Goal: Check status: Check status

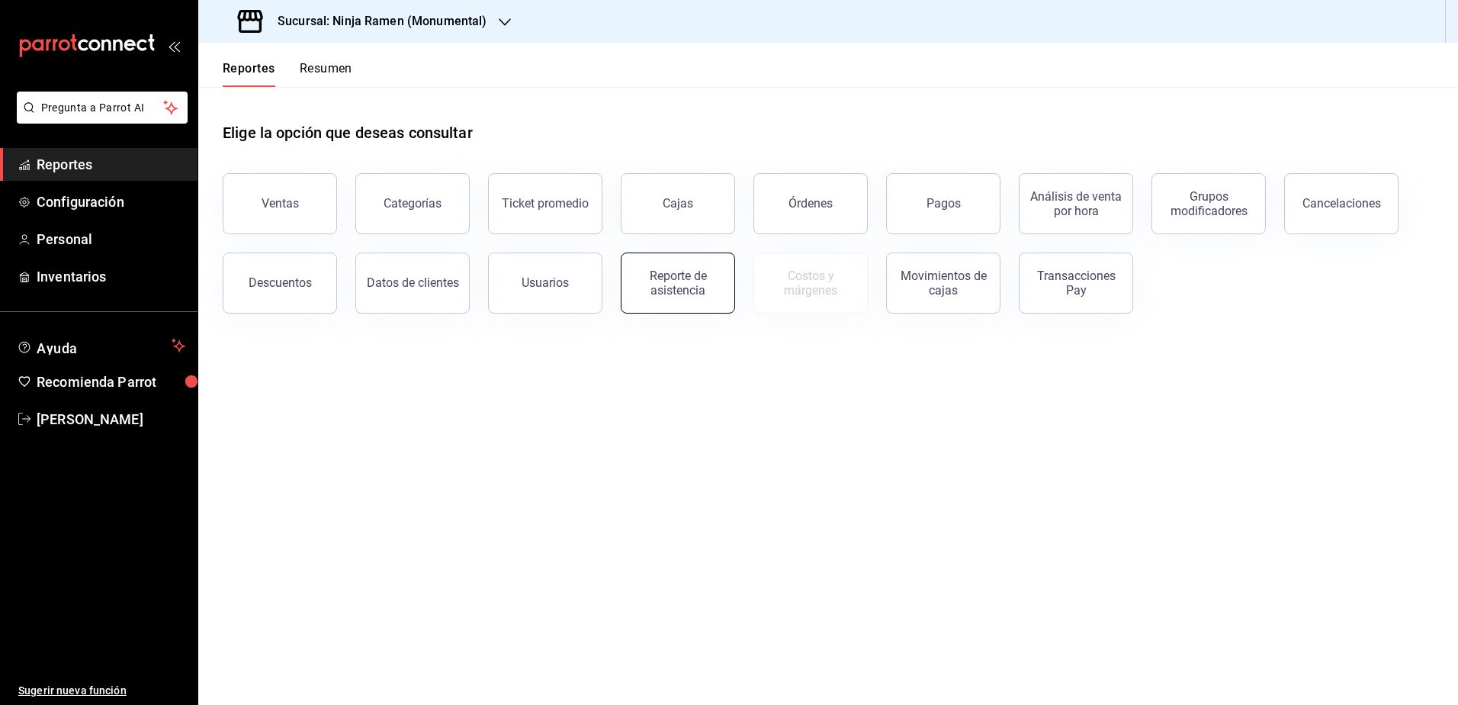
click at [670, 278] on div "Reporte de asistencia" at bounding box center [678, 282] width 95 height 29
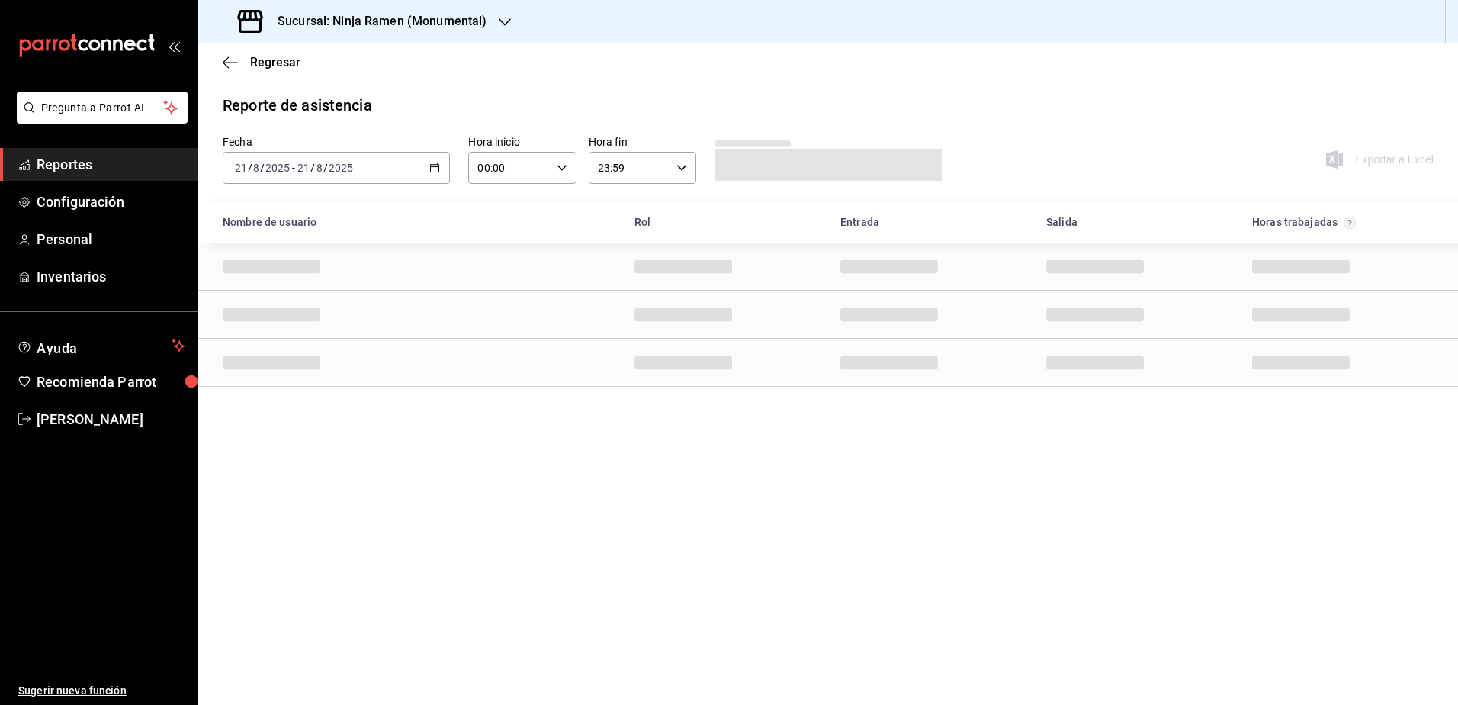
click at [437, 162] on div "2025-08-21 21 / 8 / 2025 - 2025-08-21 21 / 8 / 2025" at bounding box center [336, 168] width 227 height 32
click at [300, 380] on span "Rango de fechas" at bounding box center [295, 386] width 118 height 16
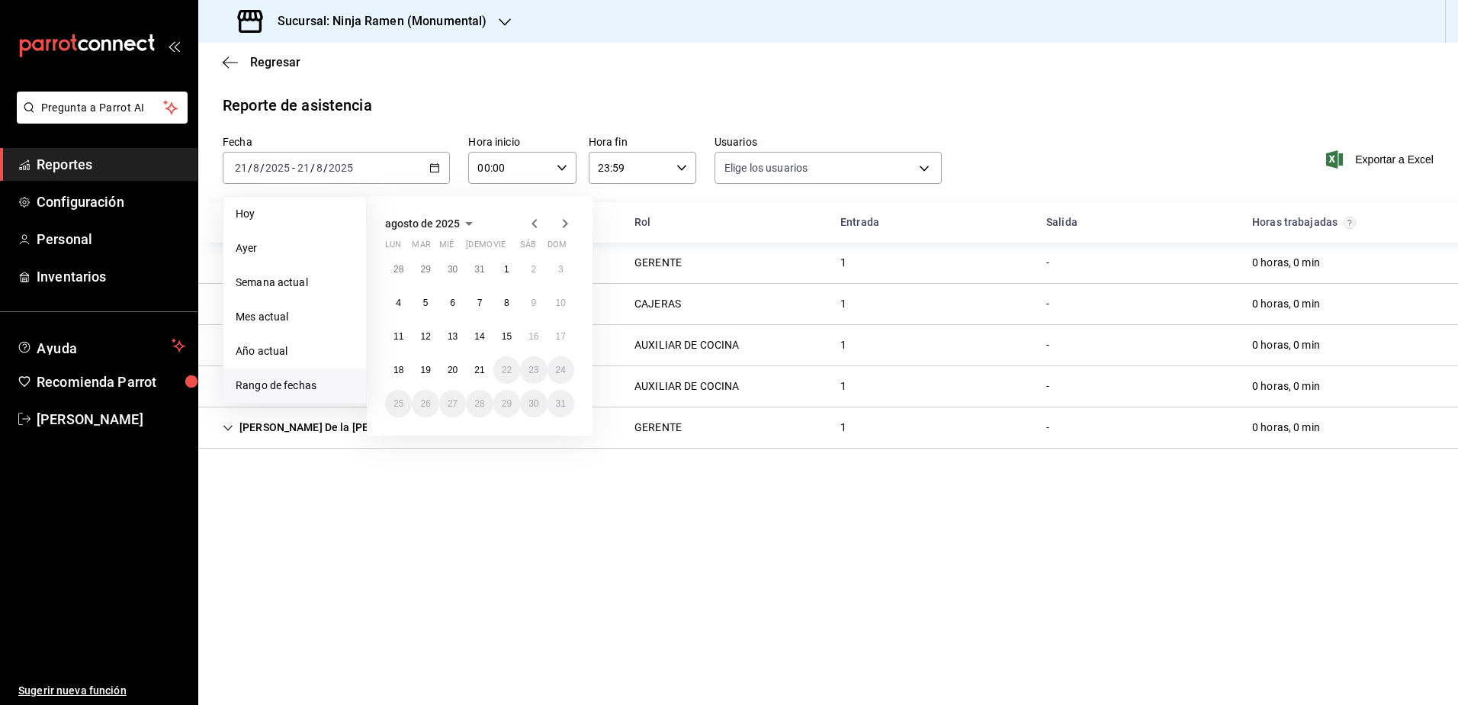
type input "b1f7ea7f-580f-4eb0-b037-e18308735fba,197fbe5c-df84-4d5e-a2a4-69e89dcddb51,723fa…"
click at [536, 336] on abbr "16" at bounding box center [534, 336] width 10 height 11
click at [475, 365] on abbr "21" at bounding box center [479, 370] width 10 height 11
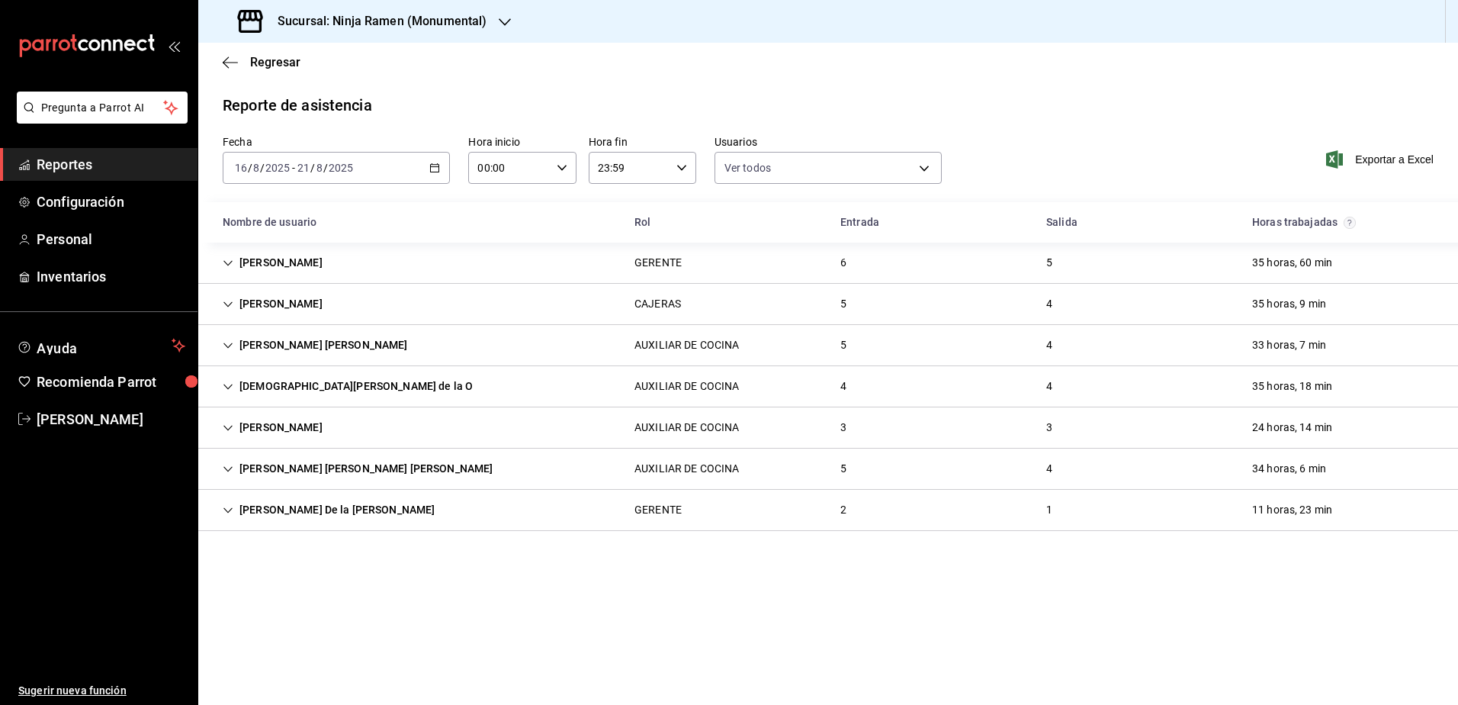
click at [436, 169] on icon "button" at bounding box center [434, 167] width 11 height 11
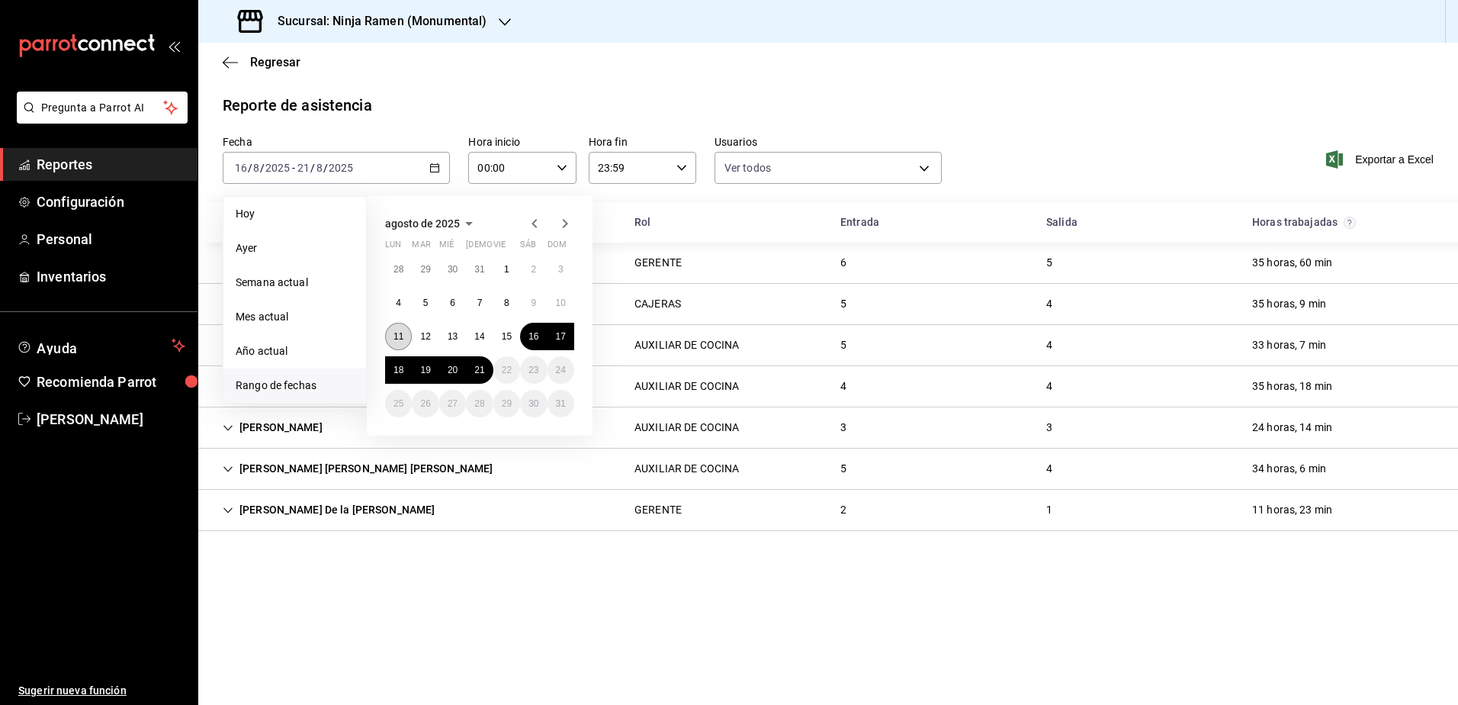
click at [400, 340] on abbr "11" at bounding box center [399, 336] width 10 height 11
click at [477, 374] on abbr "21" at bounding box center [479, 370] width 10 height 11
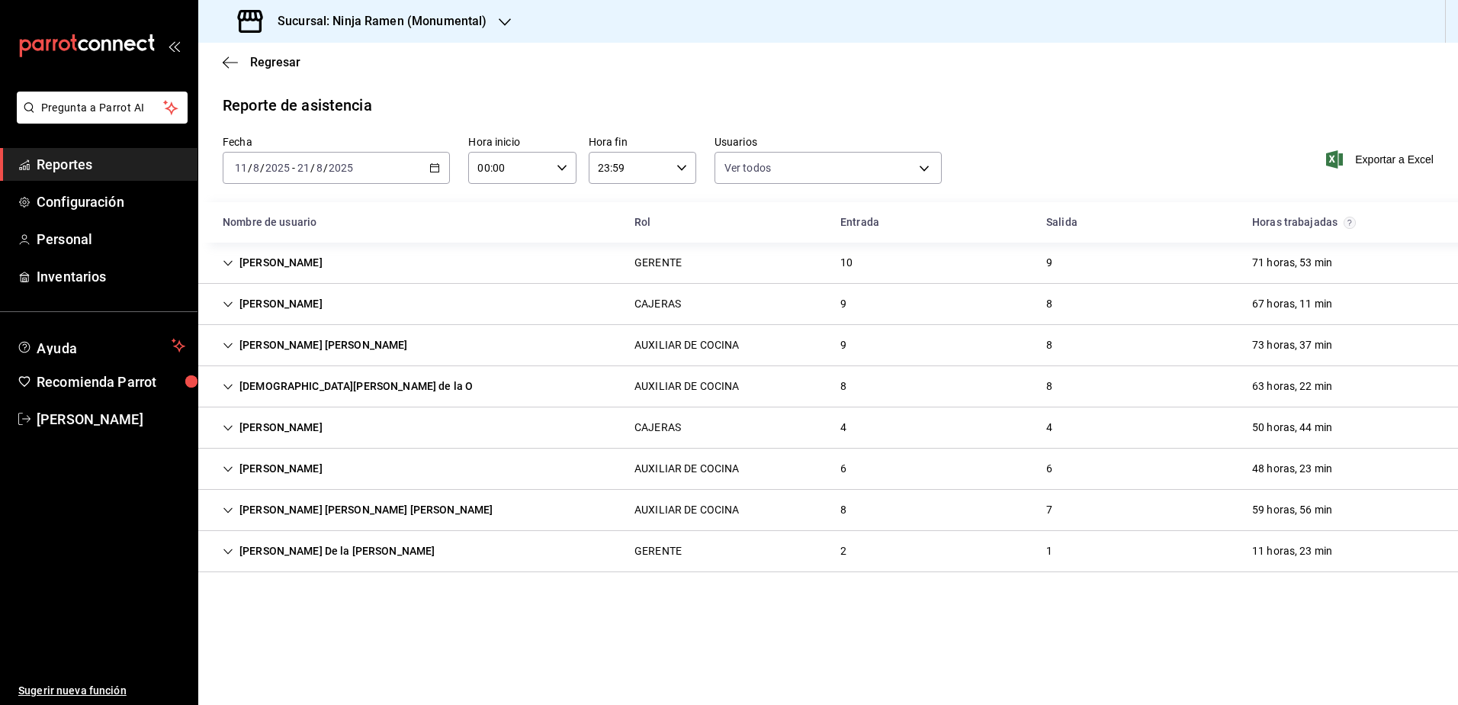
click at [232, 428] on icon "Cell" at bounding box center [228, 428] width 11 height 11
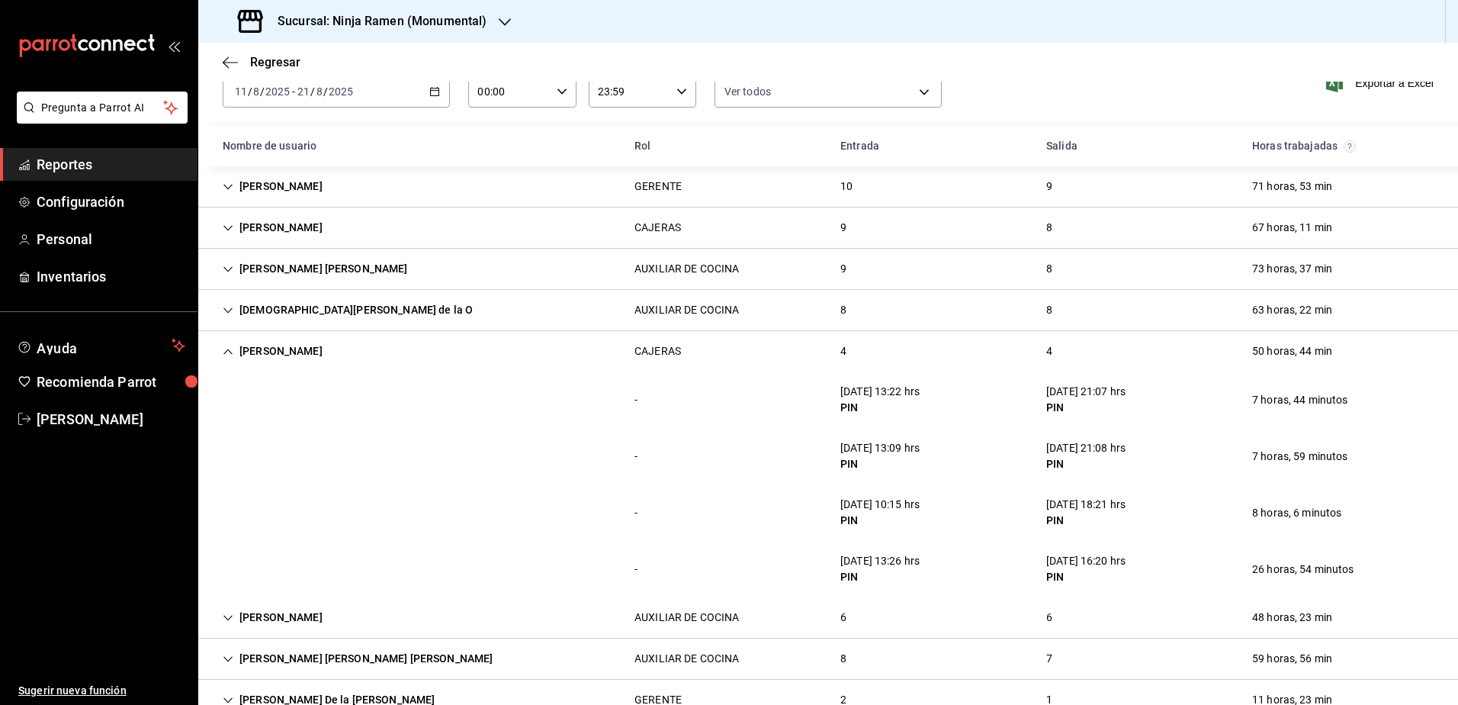
scroll to position [117, 0]
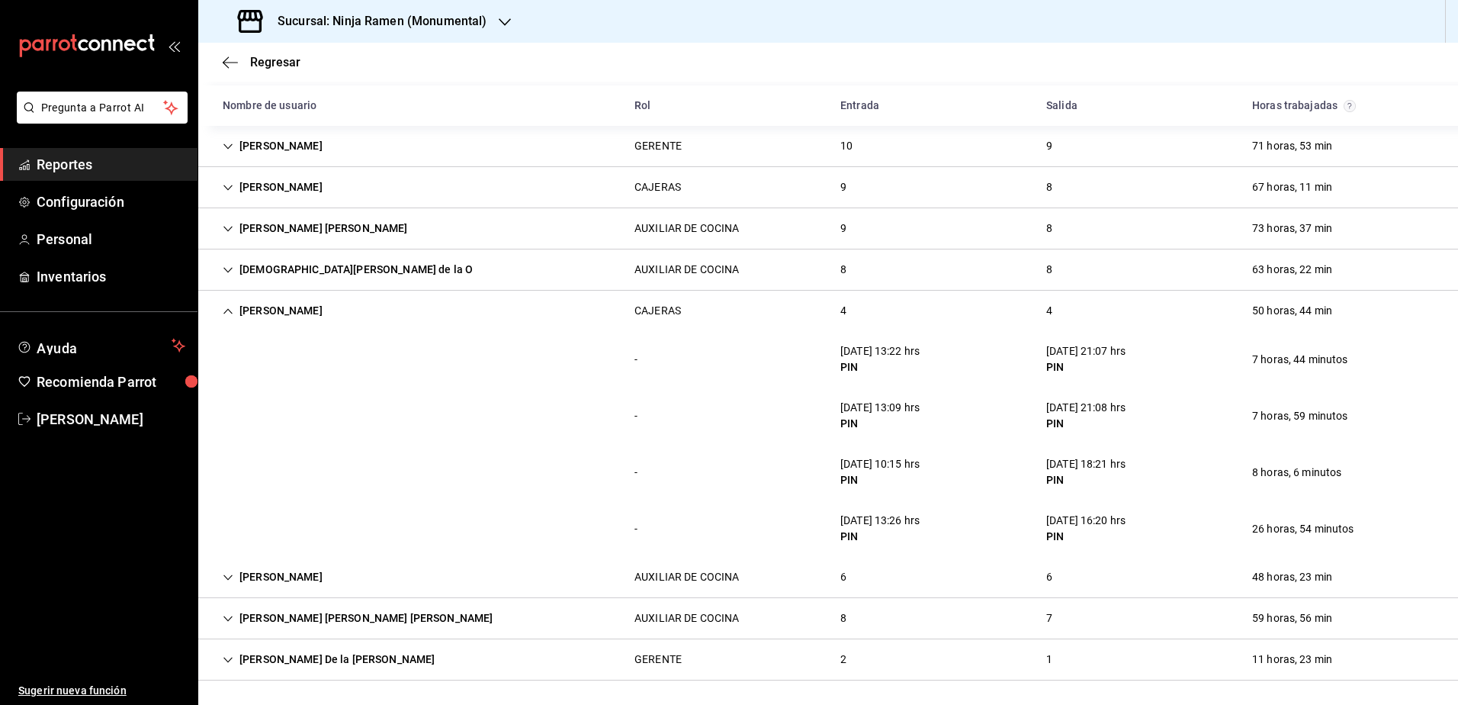
click at [230, 313] on icon "Cell" at bounding box center [228, 311] width 11 height 11
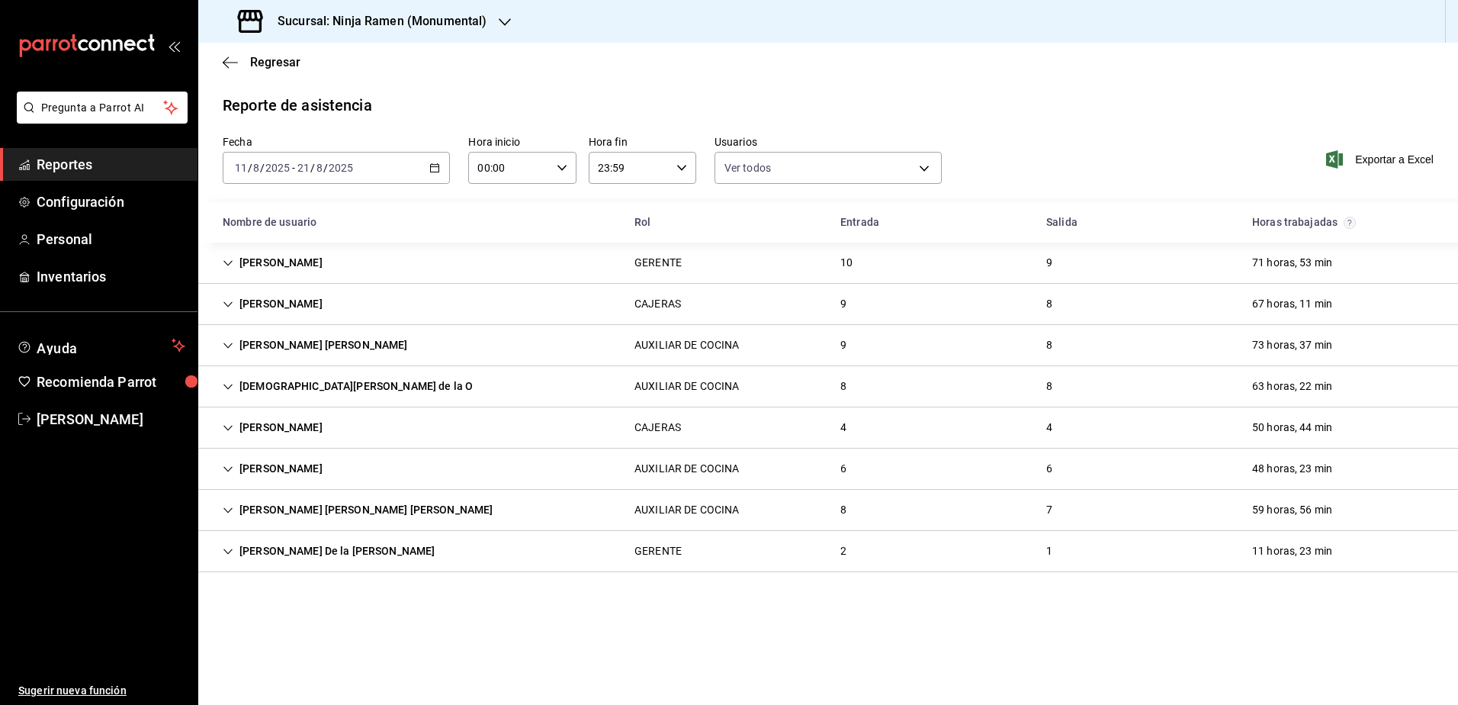
scroll to position [0, 0]
